Goal: Register for event/course

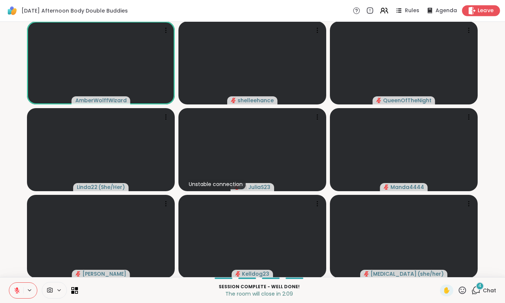
click at [488, 14] on span "Leave" at bounding box center [485, 11] width 16 height 8
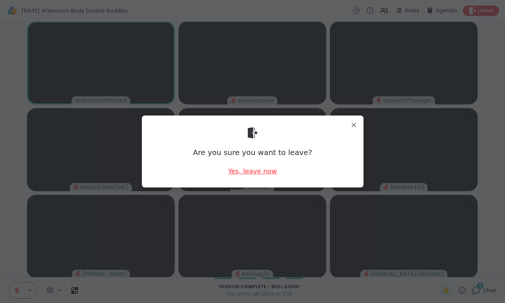
click at [256, 172] on div "Yes, leave now" at bounding box center [252, 170] width 49 height 9
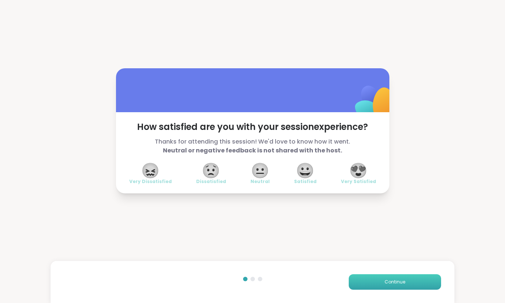
click at [395, 284] on span "Continue" at bounding box center [394, 282] width 21 height 7
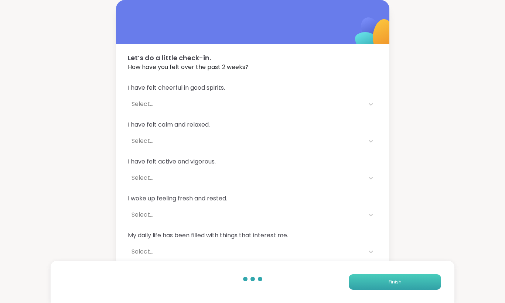
click at [395, 285] on span "Finish" at bounding box center [394, 282] width 13 height 7
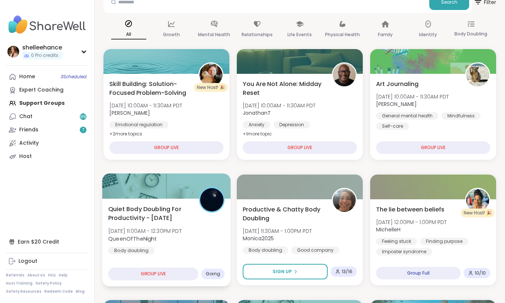
scroll to position [47, 0]
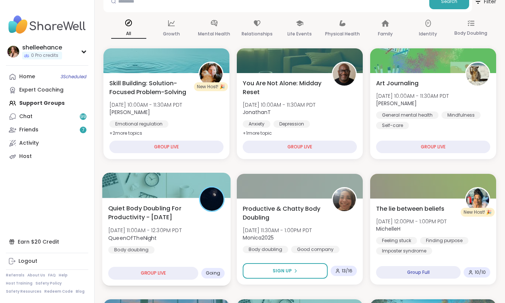
click at [207, 251] on div "Quiet Body Doubling For Productivity - Friday Fri, Oct 10 | 11:00AM - 12:30PM P…" at bounding box center [166, 229] width 116 height 50
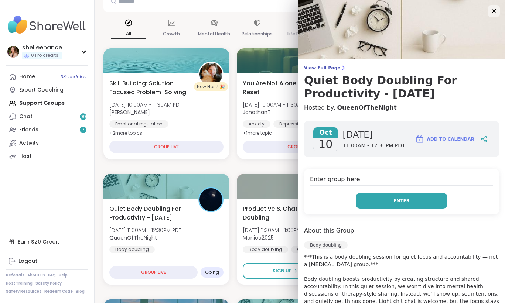
click at [370, 203] on button "Enter" at bounding box center [401, 201] width 92 height 16
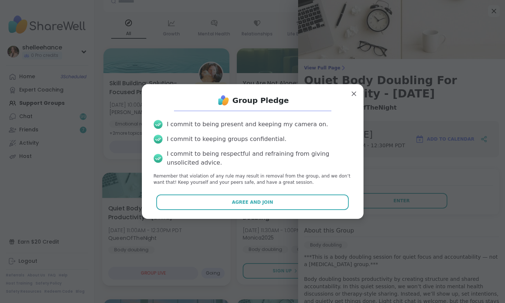
click at [212, 207] on button "Agree and Join" at bounding box center [252, 203] width 192 height 16
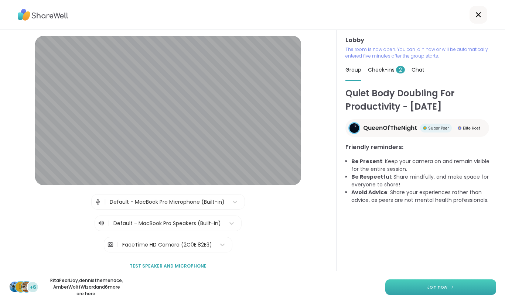
click at [433, 288] on span "Join now" at bounding box center [437, 287] width 20 height 7
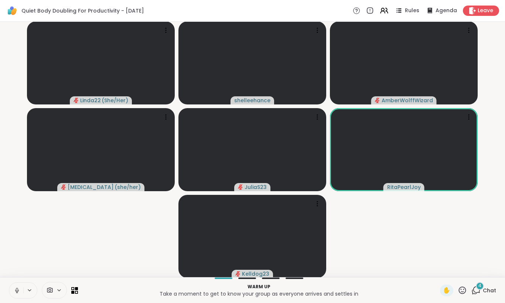
click at [13, 290] on button at bounding box center [16, 291] width 14 height 16
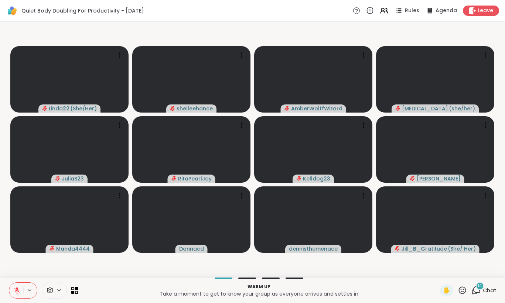
click at [20, 293] on button at bounding box center [16, 291] width 14 height 16
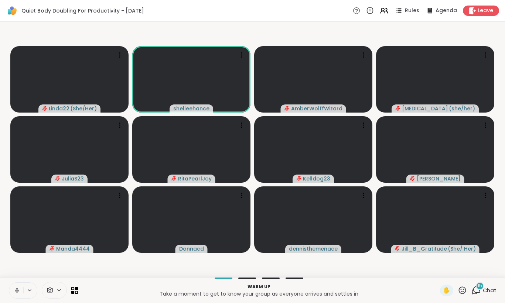
click at [13, 294] on button at bounding box center [16, 291] width 14 height 16
